Goal: Task Accomplishment & Management: Use online tool/utility

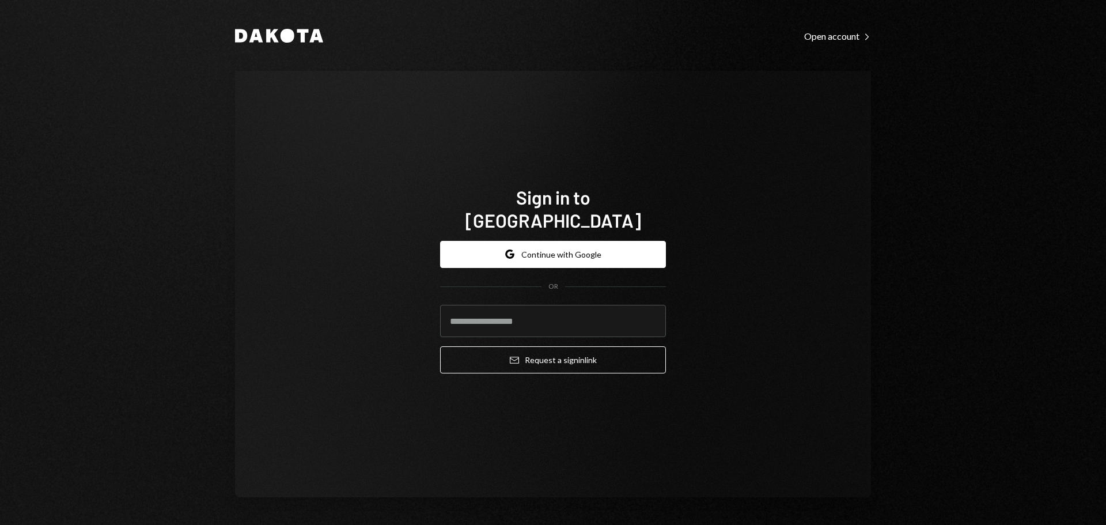
type input "**********"
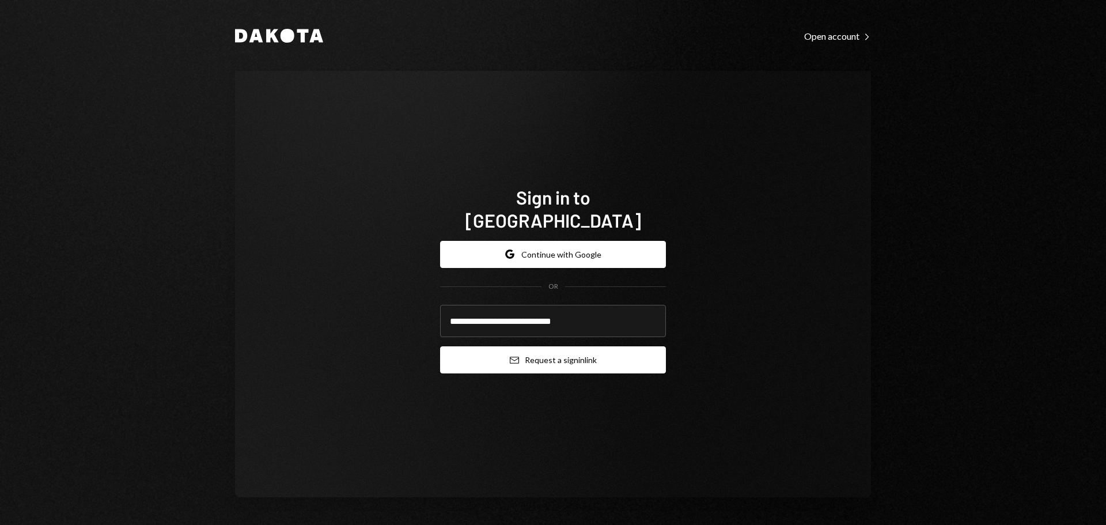
click at [557, 350] on button "Email Request a sign in link" at bounding box center [553, 359] width 226 height 27
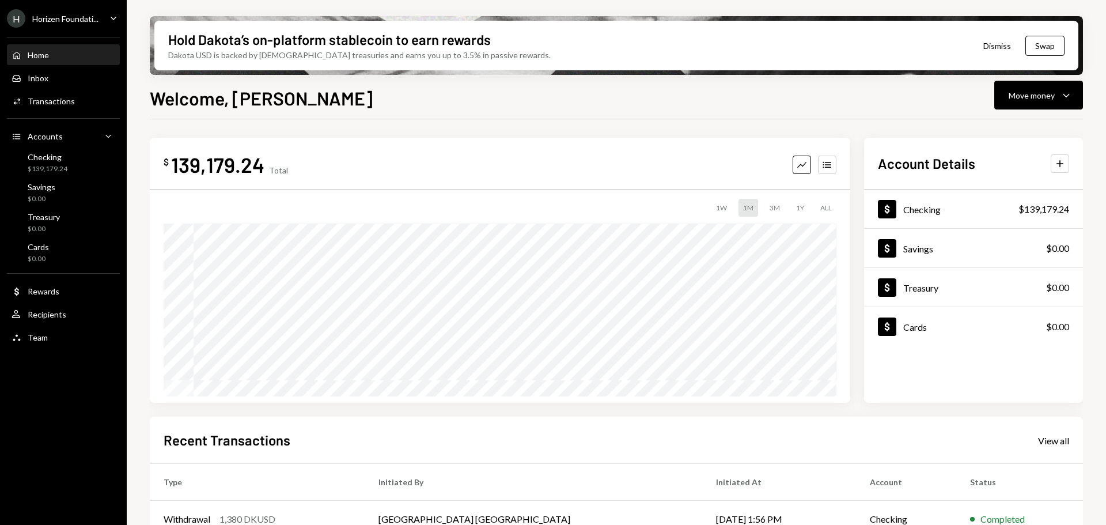
click at [107, 19] on div "H Horizen Foundati... Caret Down" at bounding box center [63, 18] width 127 height 18
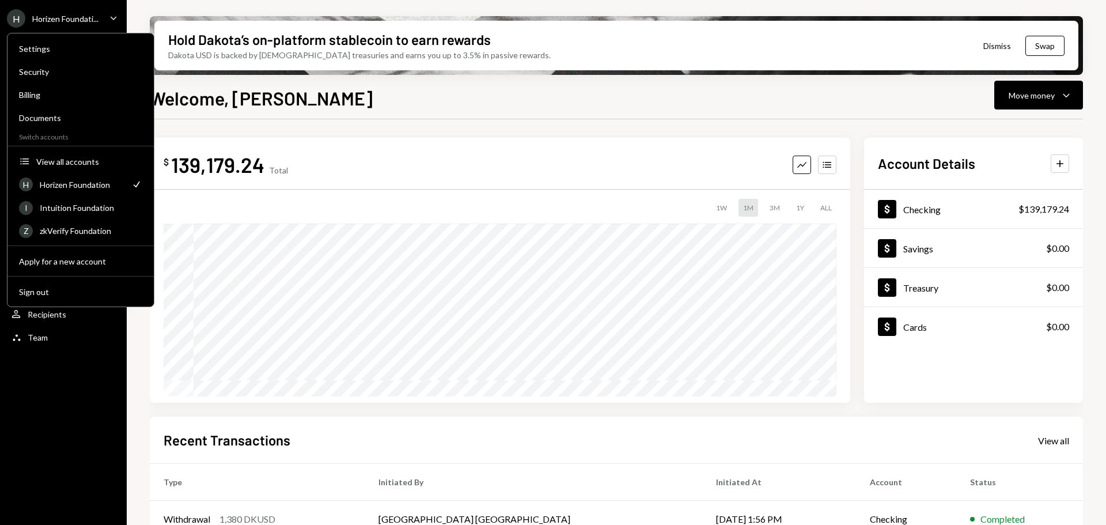
click at [115, 10] on div "H Horizen Foundati... Caret Down" at bounding box center [63, 18] width 127 height 18
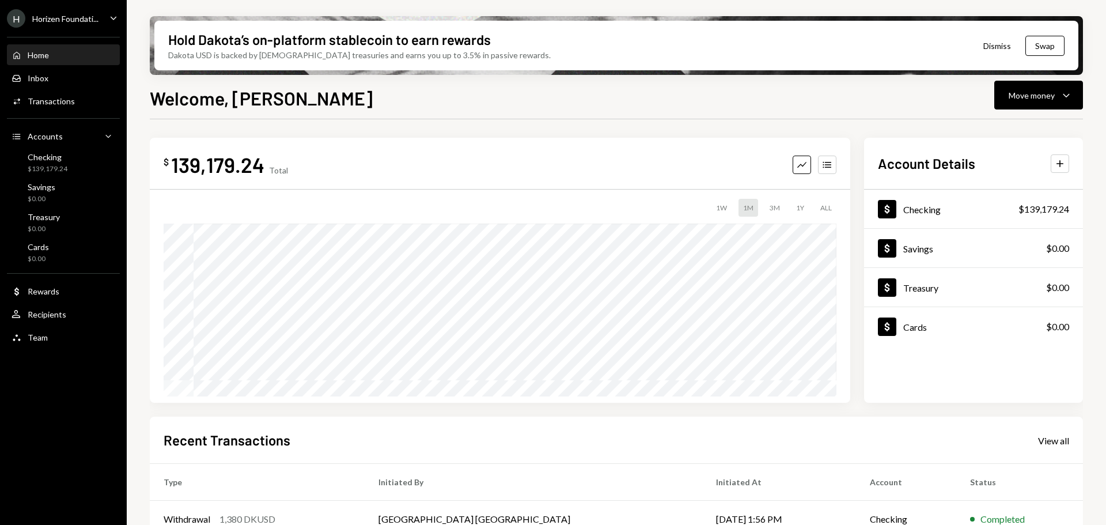
click at [77, 22] on div "Horizen Foundati..." at bounding box center [65, 19] width 66 height 10
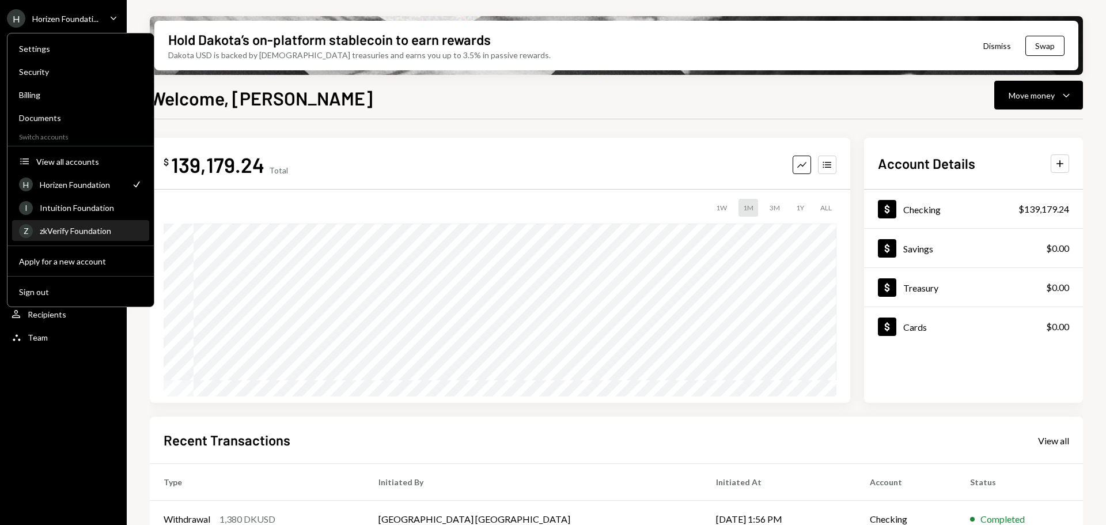
click at [106, 225] on div "Z zkVerify Foundation" at bounding box center [80, 231] width 123 height 20
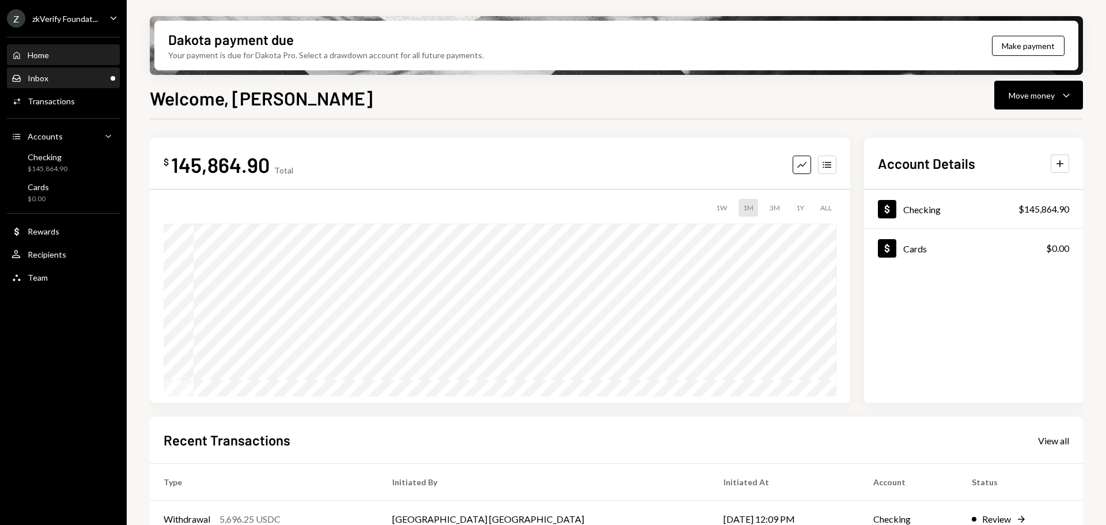
click at [76, 82] on div "Inbox Inbox" at bounding box center [64, 78] width 104 height 10
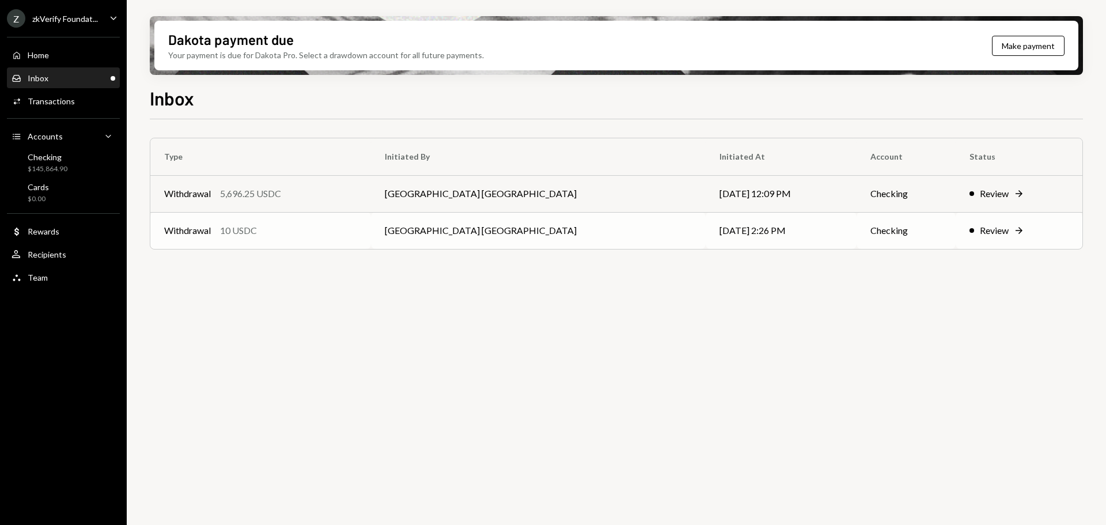
click at [260, 230] on div "Withdrawal 10 USDC" at bounding box center [260, 230] width 193 height 14
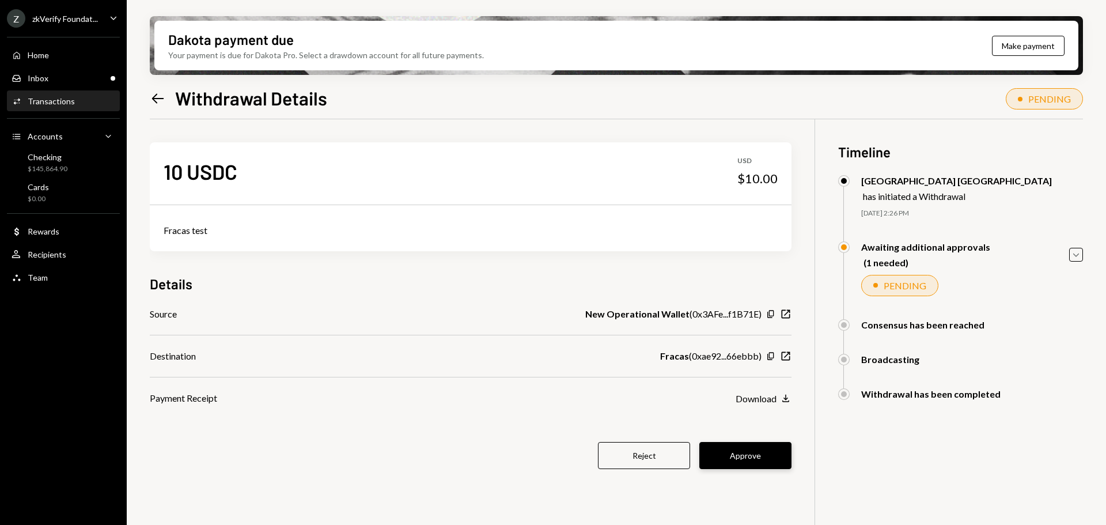
click at [754, 458] on button "Approve" at bounding box center [745, 455] width 92 height 27
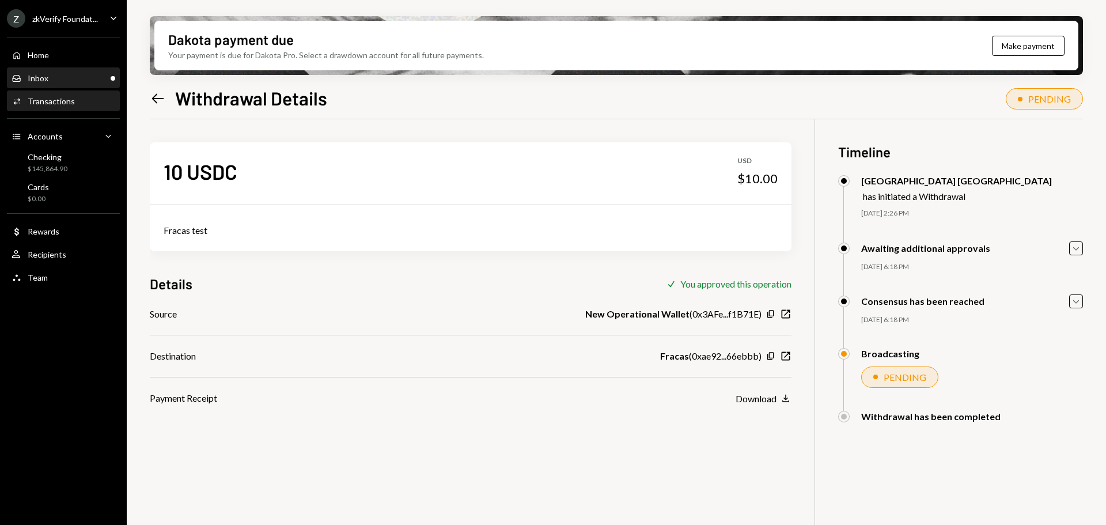
click at [70, 79] on div "Inbox Inbox" at bounding box center [64, 78] width 104 height 10
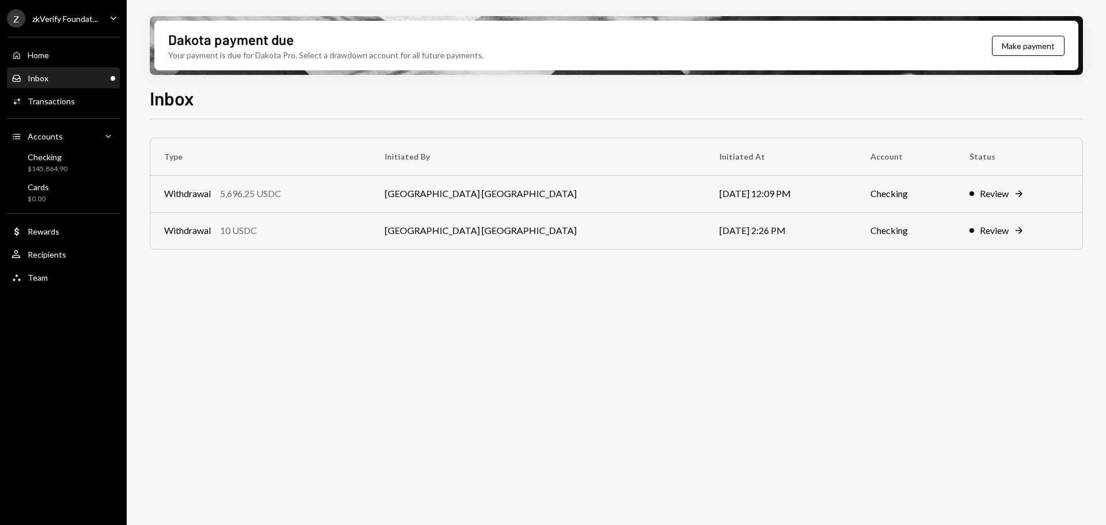
click at [234, 200] on td "Withdrawal 5,696.25 USDC" at bounding box center [260, 193] width 221 height 37
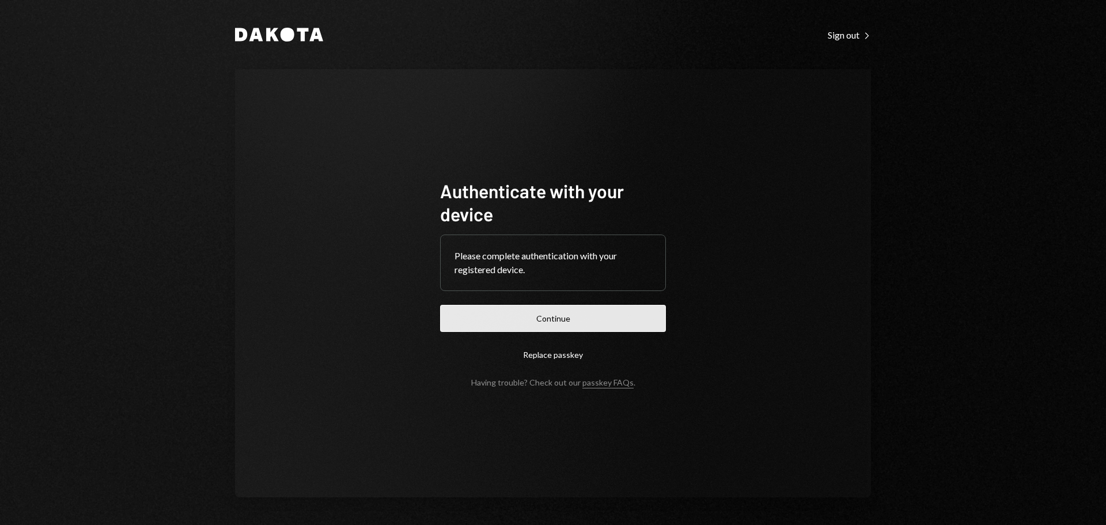
click at [518, 316] on button "Continue" at bounding box center [553, 318] width 226 height 27
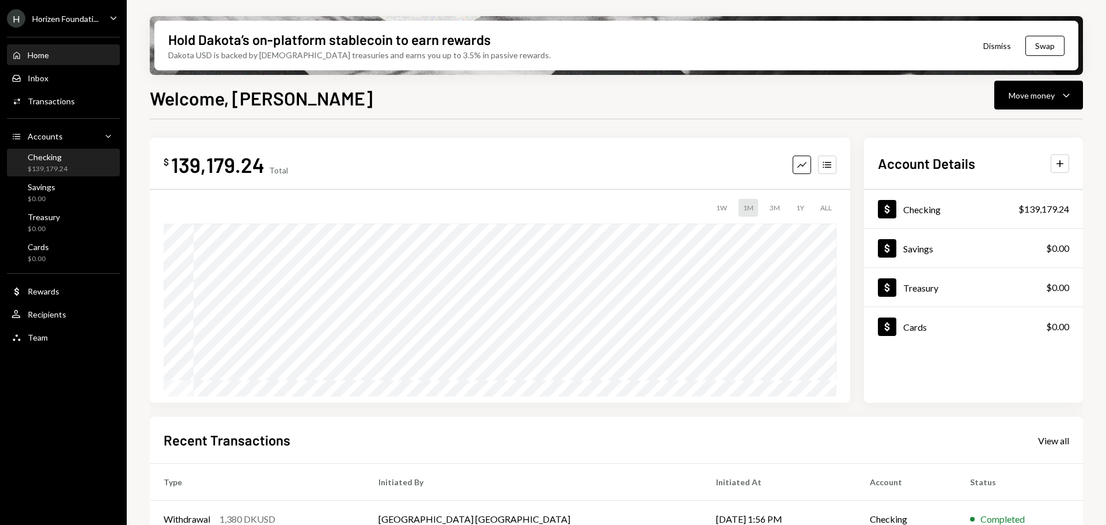
click at [45, 164] on div "$139,179.24" at bounding box center [48, 169] width 40 height 10
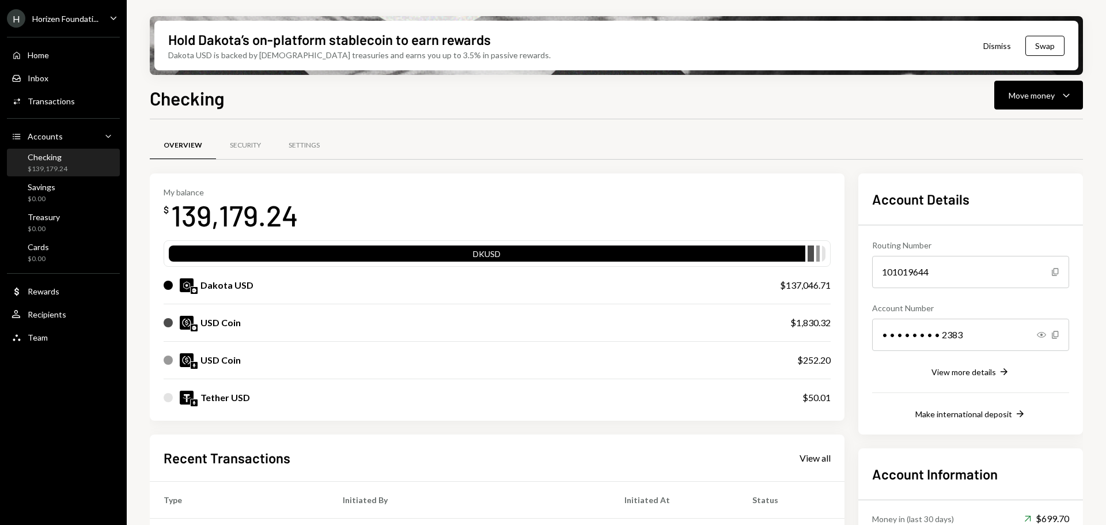
click at [60, 26] on div "[PERSON_NAME] Foundati..." at bounding box center [53, 18] width 92 height 18
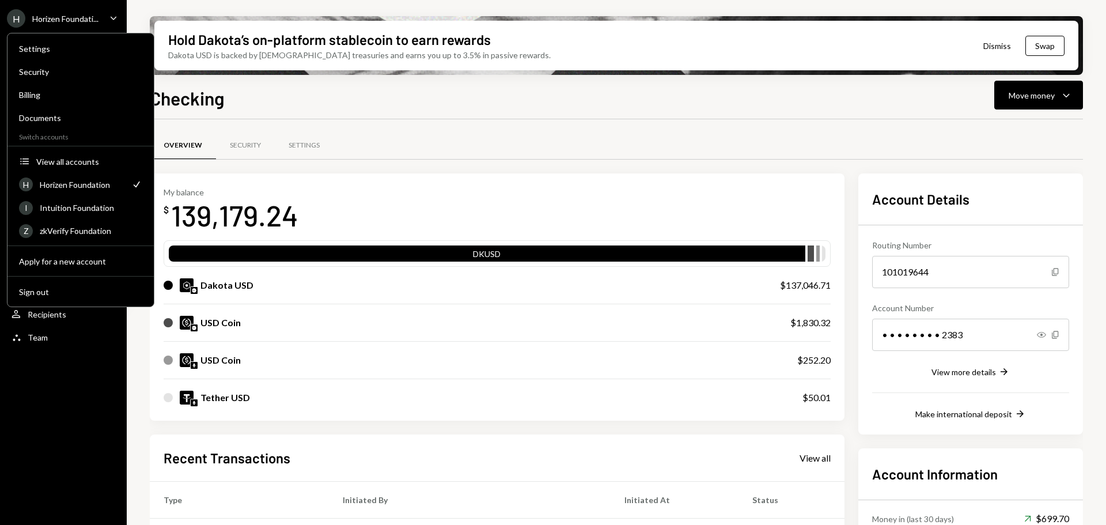
click at [75, 21] on div "Horizen Foundati..." at bounding box center [65, 19] width 66 height 10
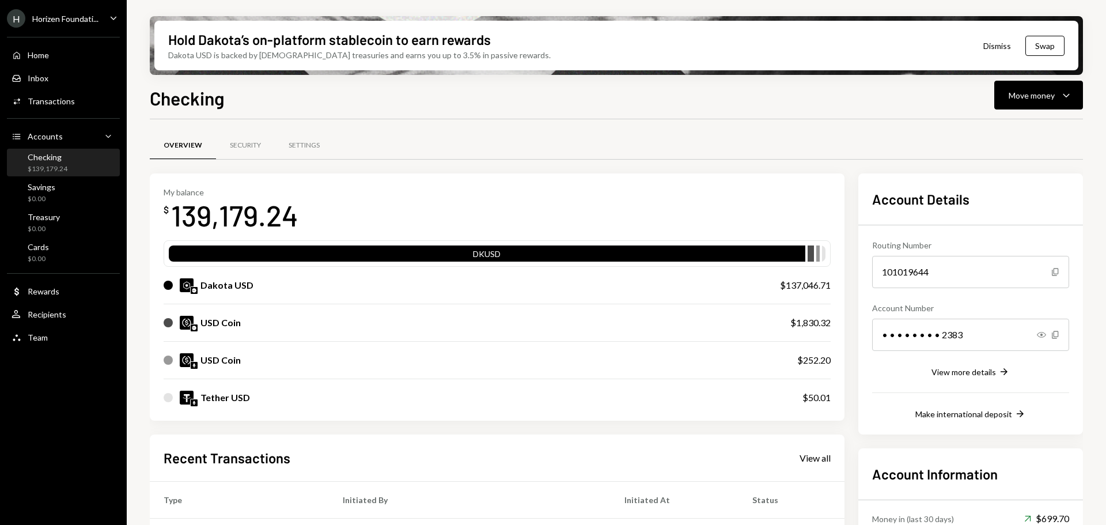
click at [112, 17] on icon "Caret Down" at bounding box center [113, 18] width 13 height 13
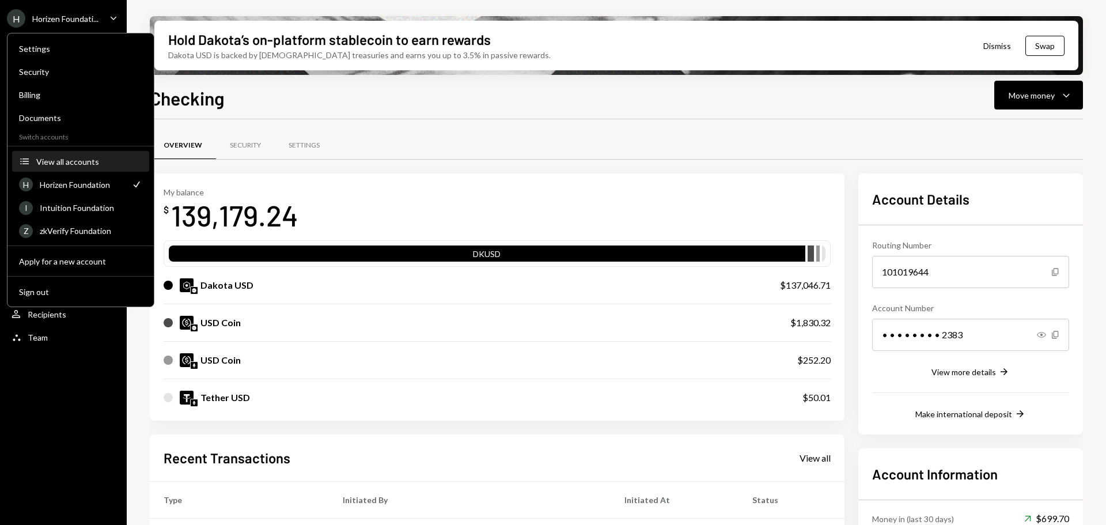
click at [71, 166] on div "View all accounts" at bounding box center [89, 162] width 106 height 10
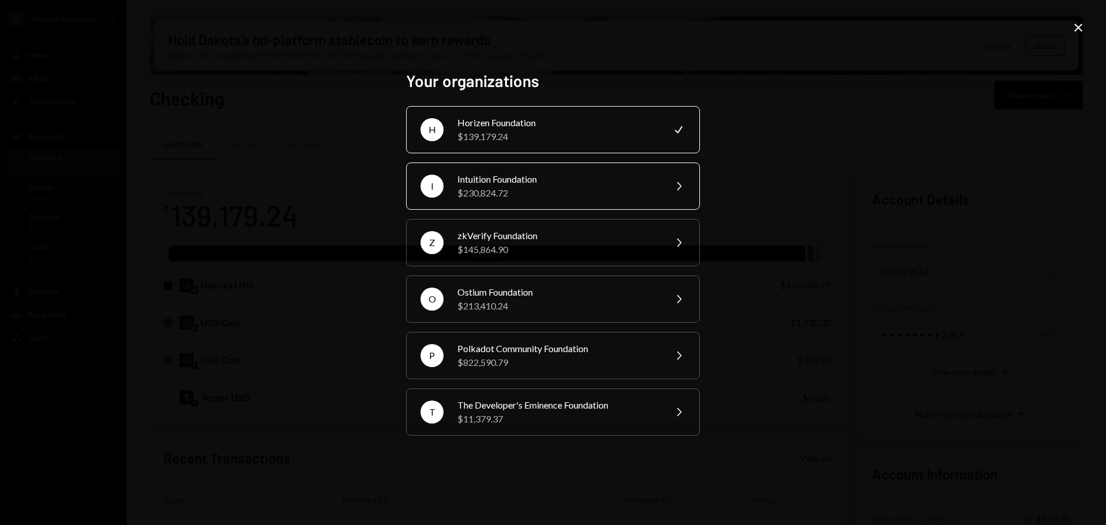
click at [518, 187] on div "$230,824.72" at bounding box center [557, 193] width 200 height 14
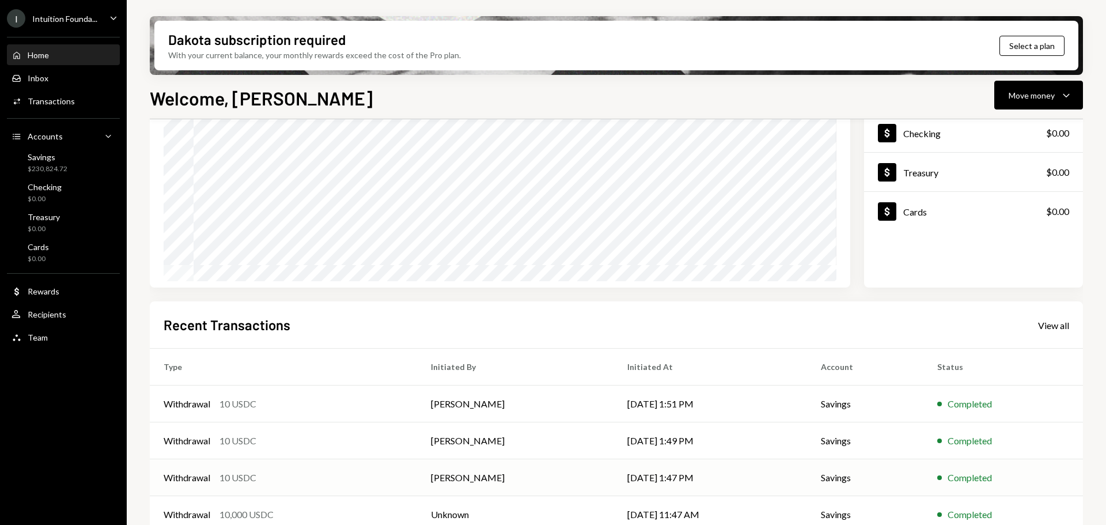
scroll to position [170, 0]
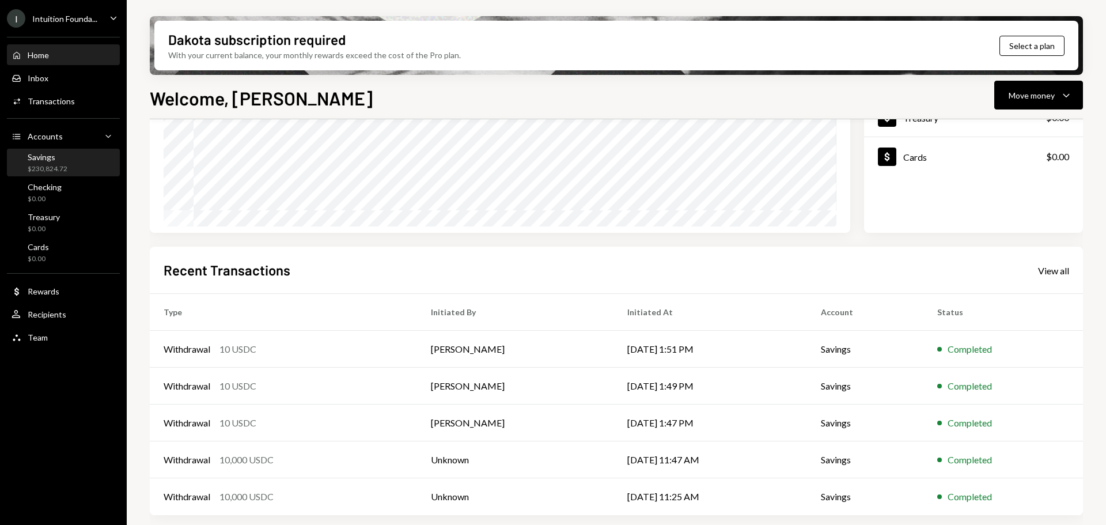
click at [54, 164] on div "Savings $230,824.72" at bounding box center [48, 163] width 40 height 22
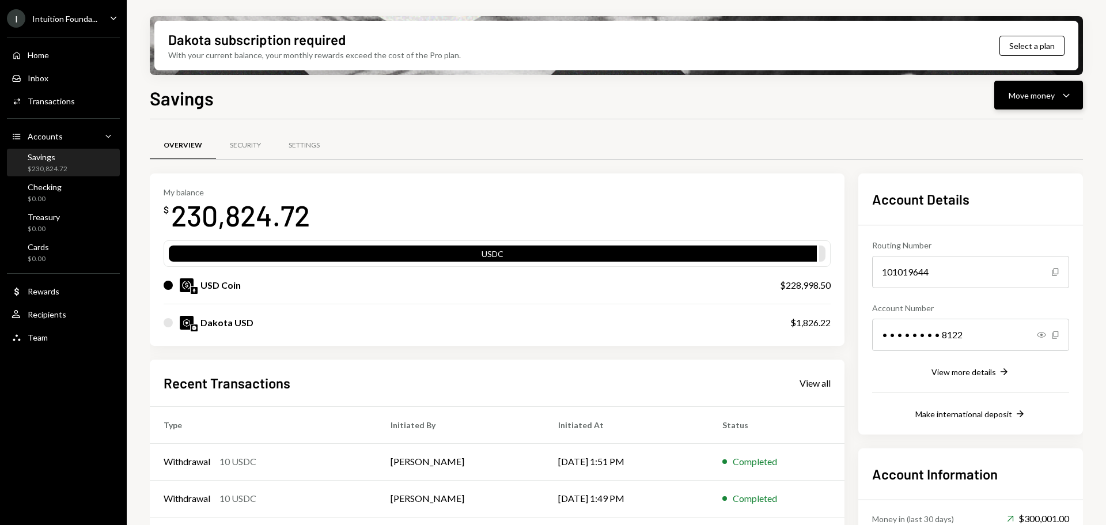
click at [1034, 91] on div "Move money" at bounding box center [1031, 95] width 46 height 12
click at [991, 139] on div "Withdraw Send" at bounding box center [1020, 130] width 115 height 26
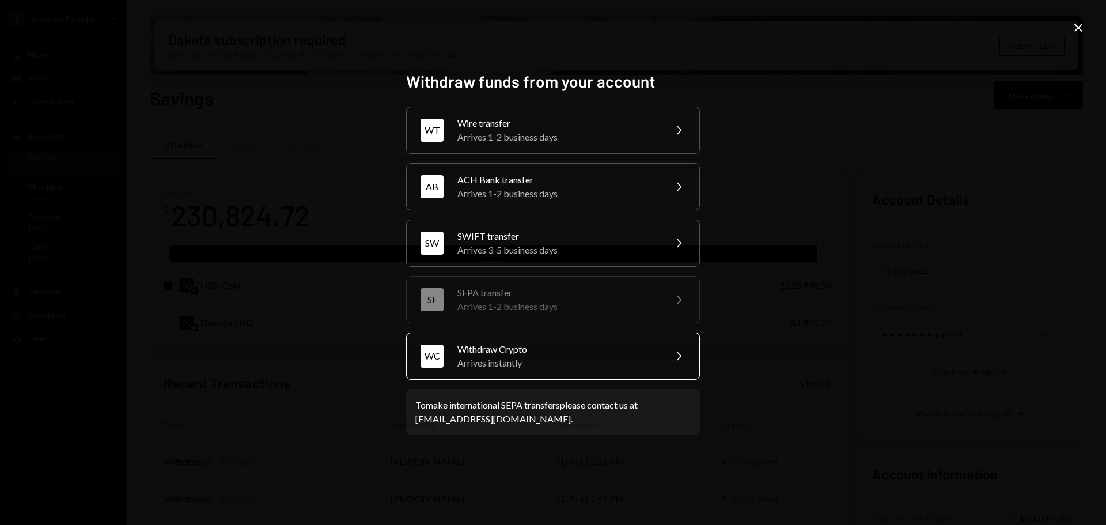
click at [508, 366] on div "Arrives instantly" at bounding box center [557, 363] width 200 height 14
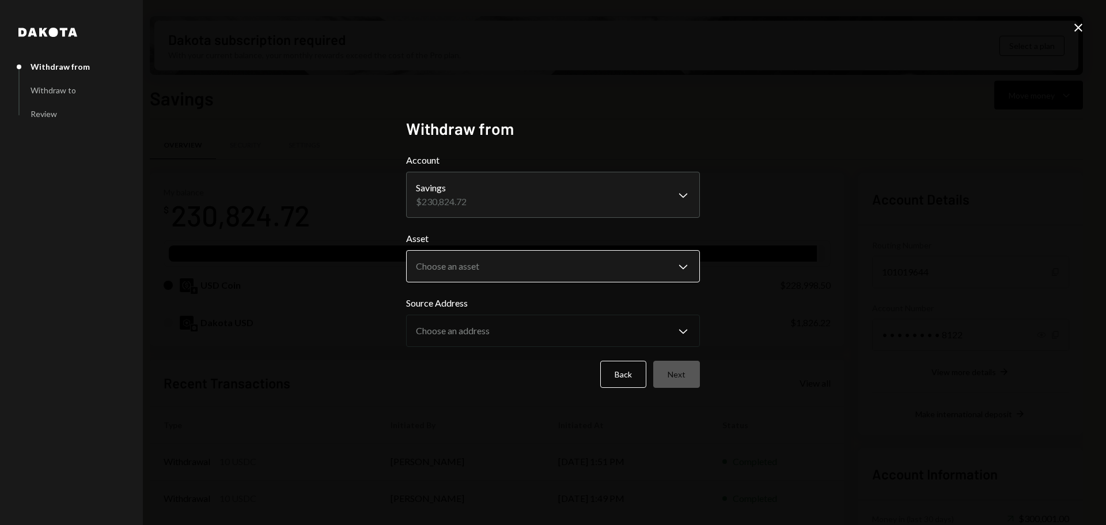
click at [473, 267] on body "I Intuition Founda... Caret Down Home Home Inbox Inbox Activities Transactions …" at bounding box center [553, 262] width 1106 height 525
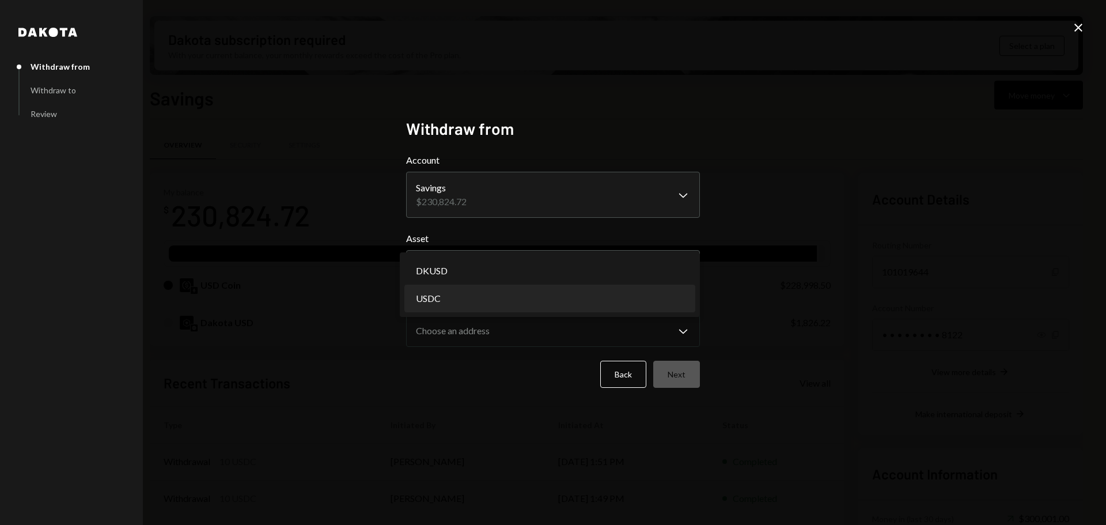
select select "****"
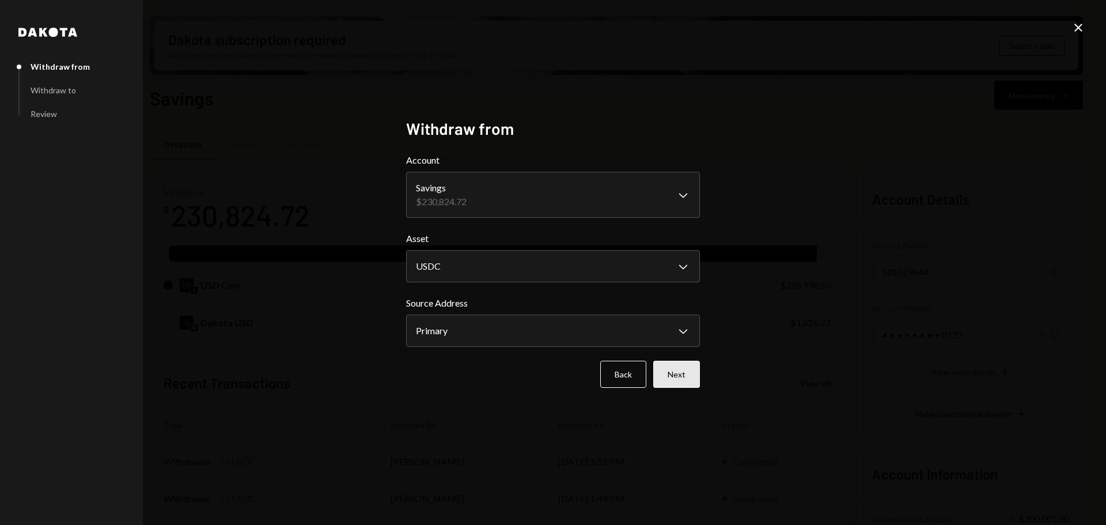
click at [686, 374] on button "Next" at bounding box center [676, 374] width 47 height 27
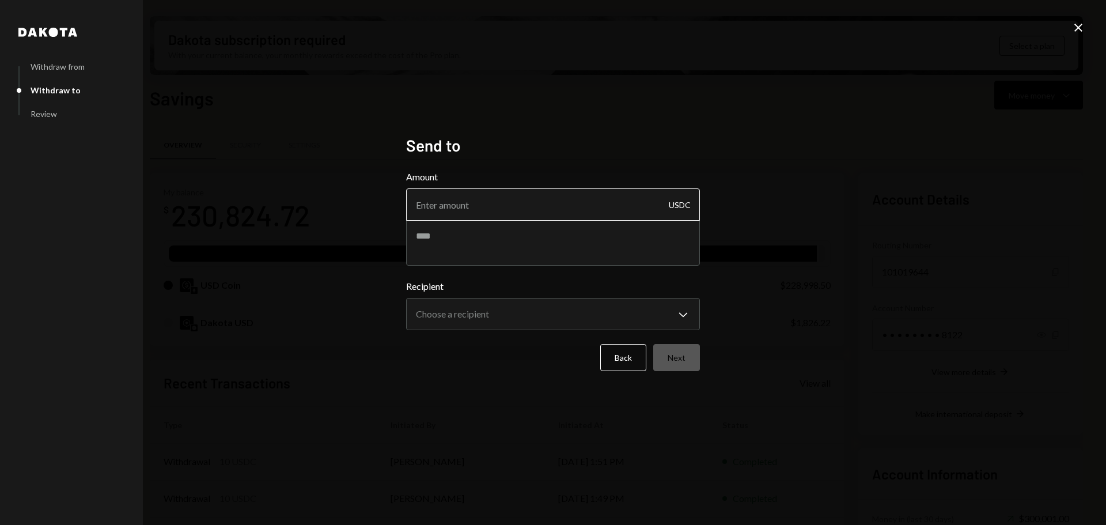
click at [506, 207] on input "Amount" at bounding box center [553, 204] width 294 height 32
type input "24990"
click at [499, 232] on textarea at bounding box center [553, 242] width 294 height 46
click at [416, 237] on textarea "*******" at bounding box center [553, 242] width 294 height 46
click at [532, 238] on textarea "**********" at bounding box center [553, 242] width 294 height 46
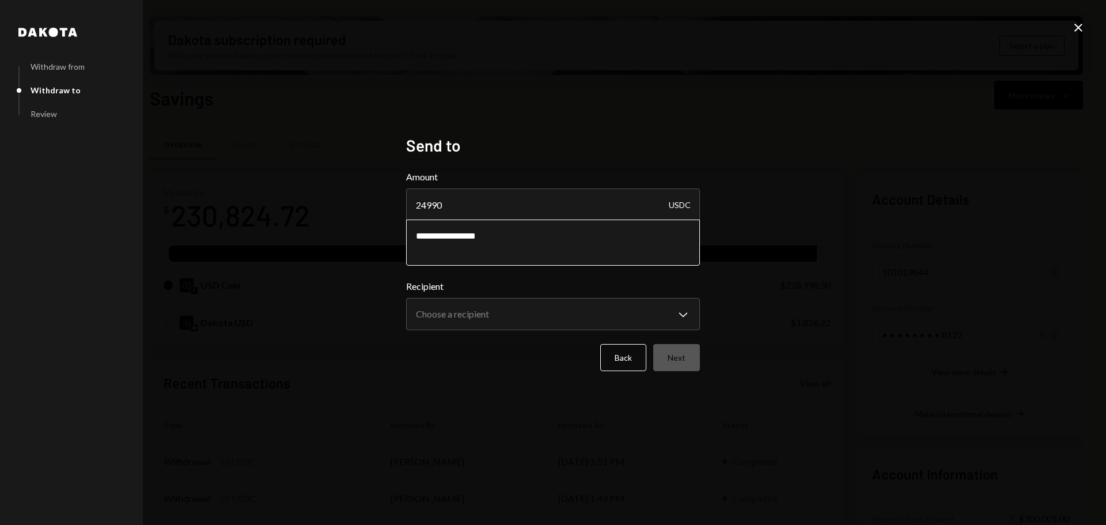
paste textarea "*********"
type textarea "**********"
click at [458, 313] on body "I Intuition Founda... Caret Down Home Home Inbox Inbox Activities Transactions …" at bounding box center [553, 262] width 1106 height 525
click at [495, 321] on body "I Intuition Founda... Caret Down Home Home Inbox Inbox Activities Transactions …" at bounding box center [553, 262] width 1106 height 525
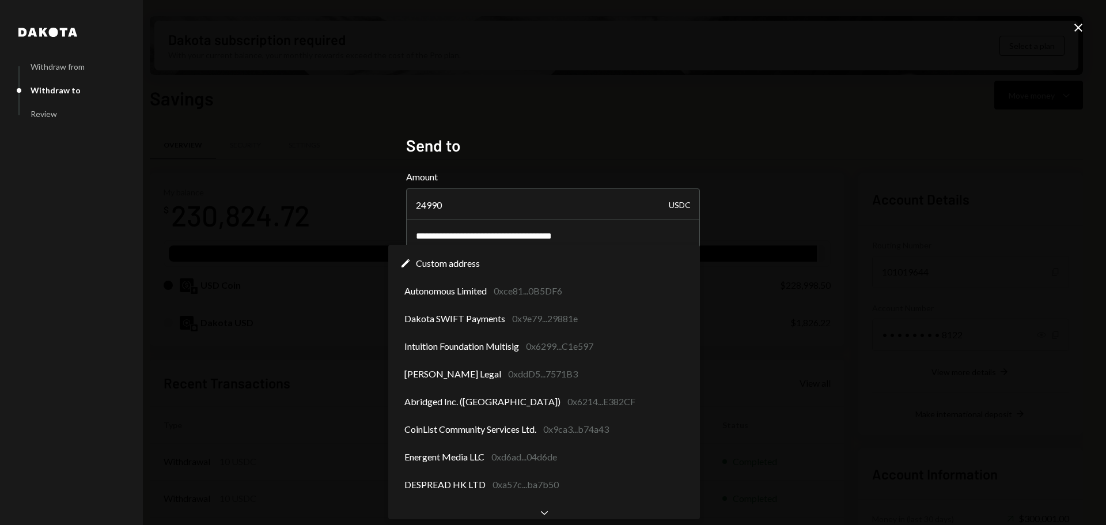
click at [540, 510] on icon "Chevron Down" at bounding box center [544, 512] width 12 height 12
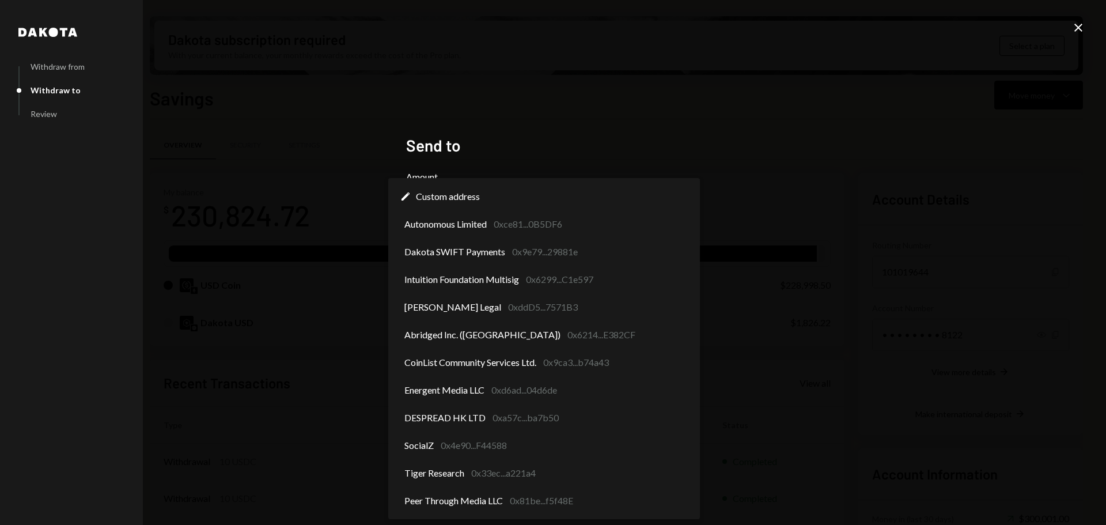
select select "**********"
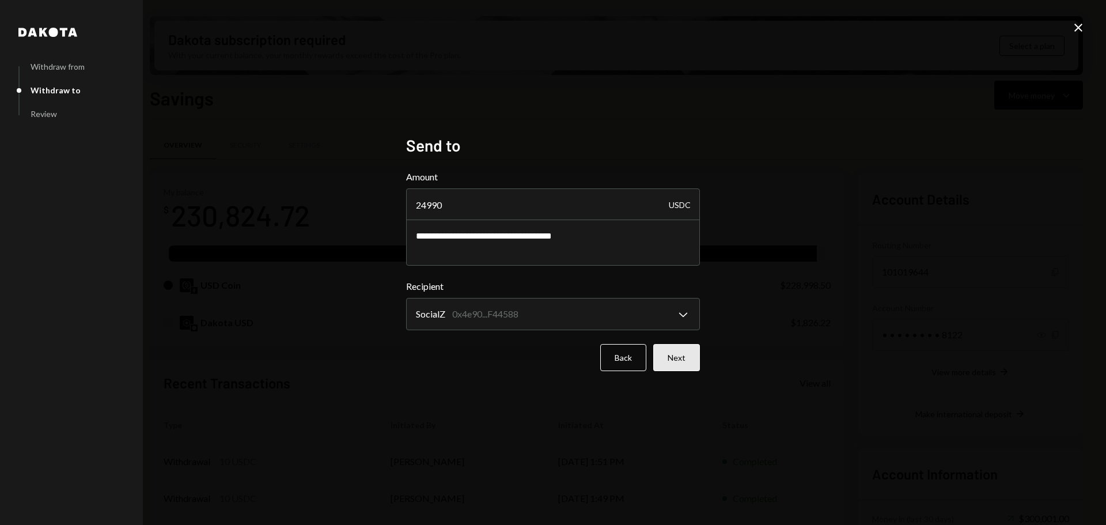
drag, startPoint x: 676, startPoint y: 361, endPoint x: 671, endPoint y: 366, distance: 7.3
click at [676, 361] on button "Next" at bounding box center [676, 357] width 47 height 27
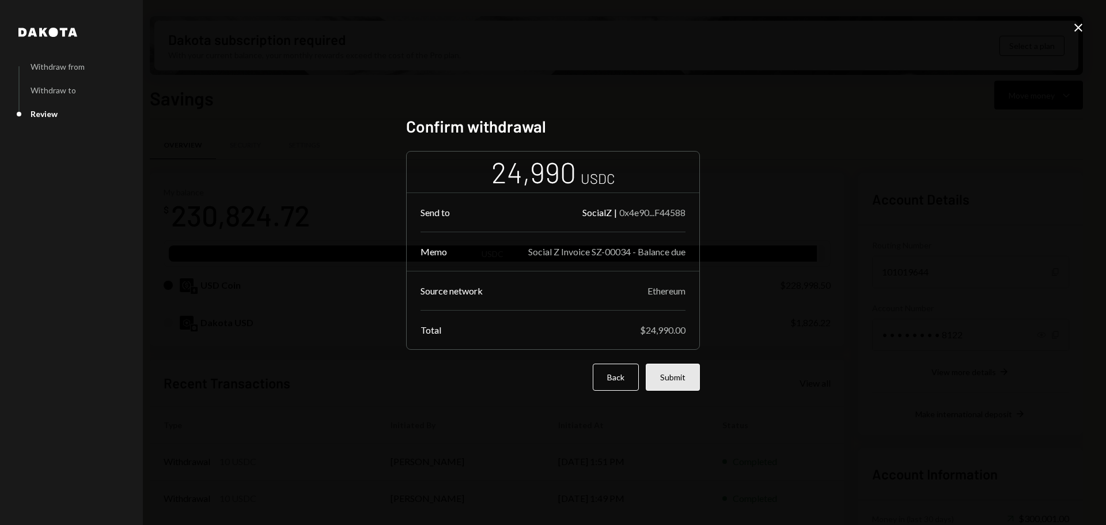
click at [661, 369] on button "Submit" at bounding box center [673, 376] width 54 height 27
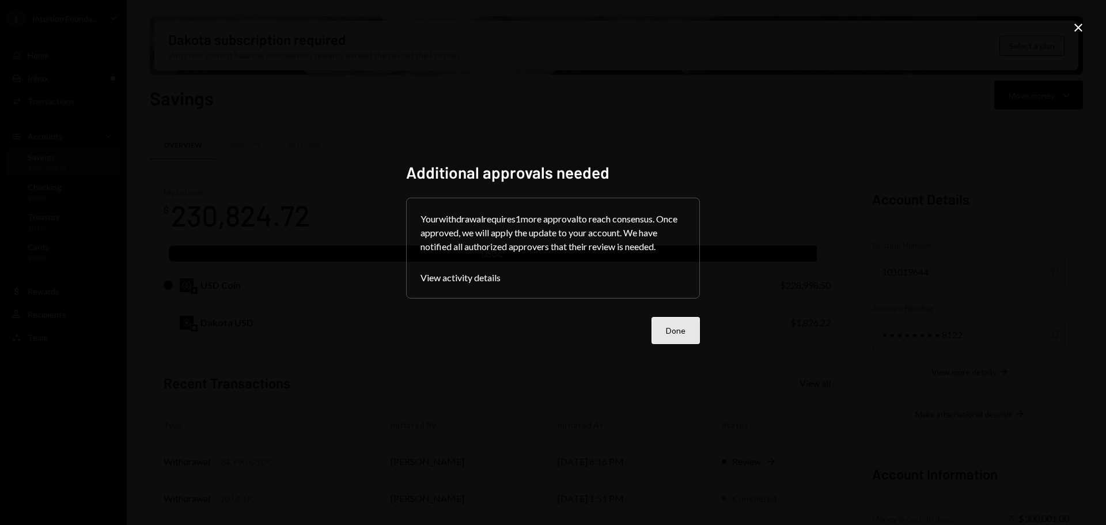
click at [688, 336] on button "Done" at bounding box center [675, 330] width 48 height 27
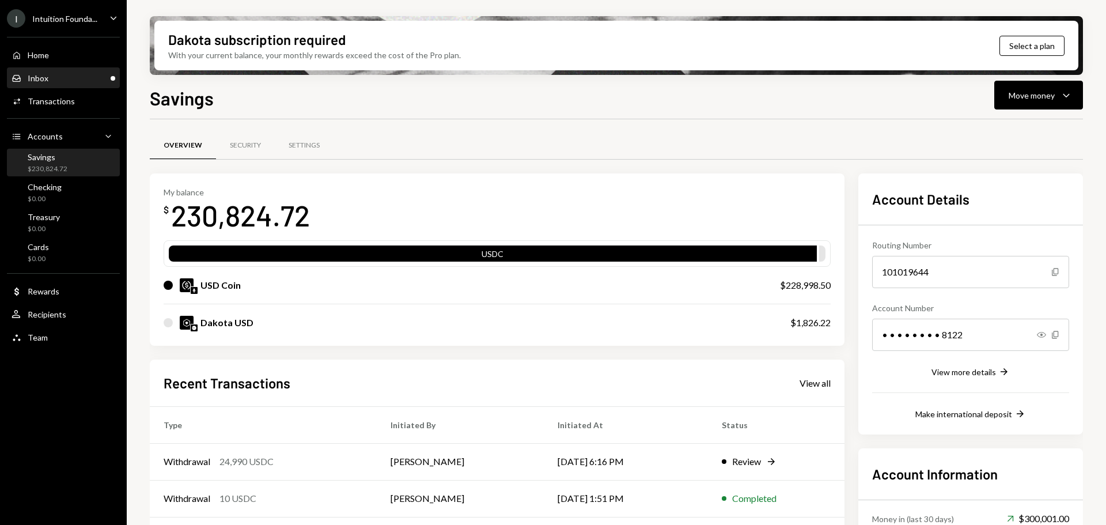
click at [55, 80] on div "Inbox Inbox" at bounding box center [64, 78] width 104 height 10
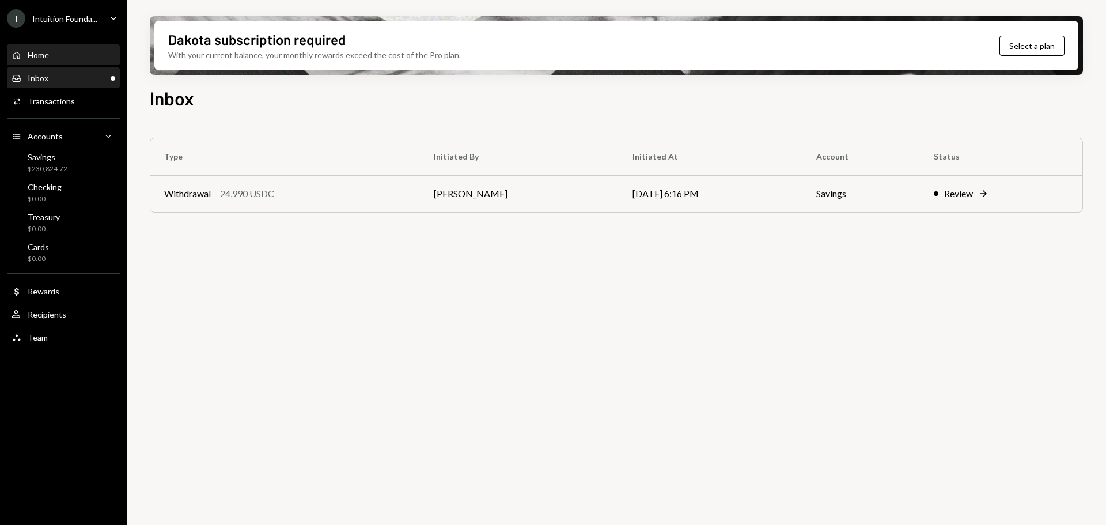
click at [57, 58] on div "Home Home" at bounding box center [64, 55] width 104 height 10
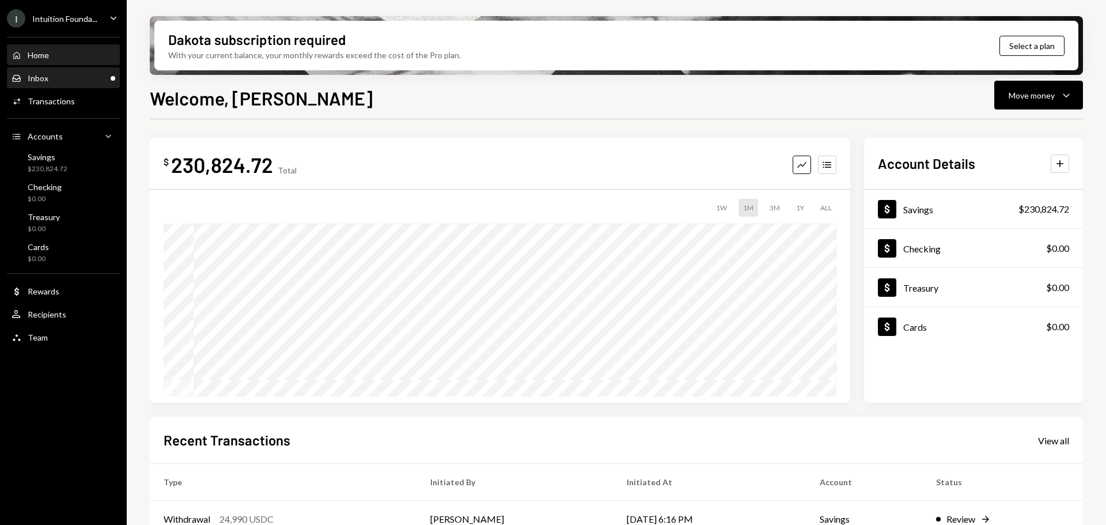
click at [59, 76] on div "Inbox Inbox" at bounding box center [64, 78] width 104 height 10
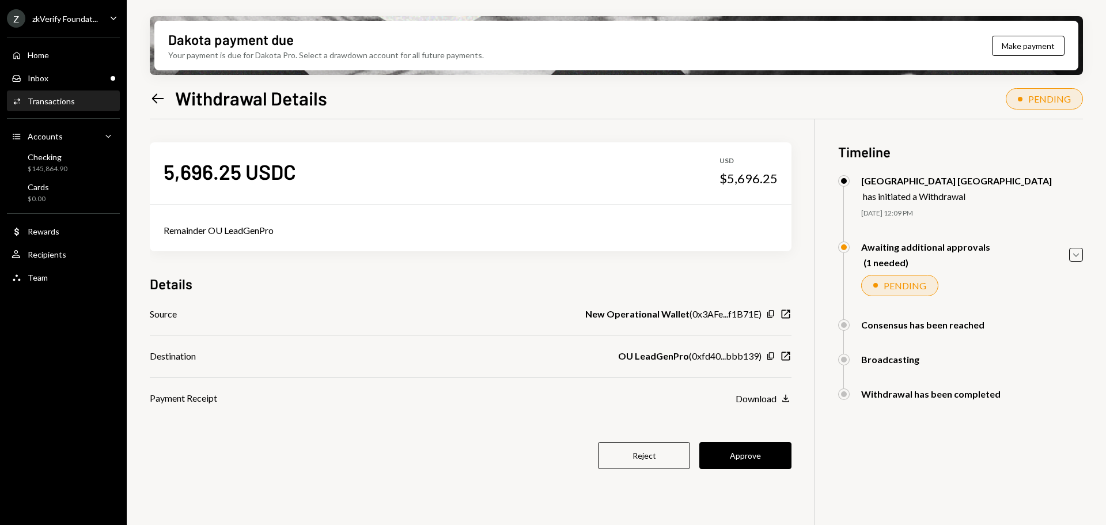
click at [768, 454] on button "Approve" at bounding box center [745, 455] width 92 height 27
